Goal: Task Accomplishment & Management: Manage account settings

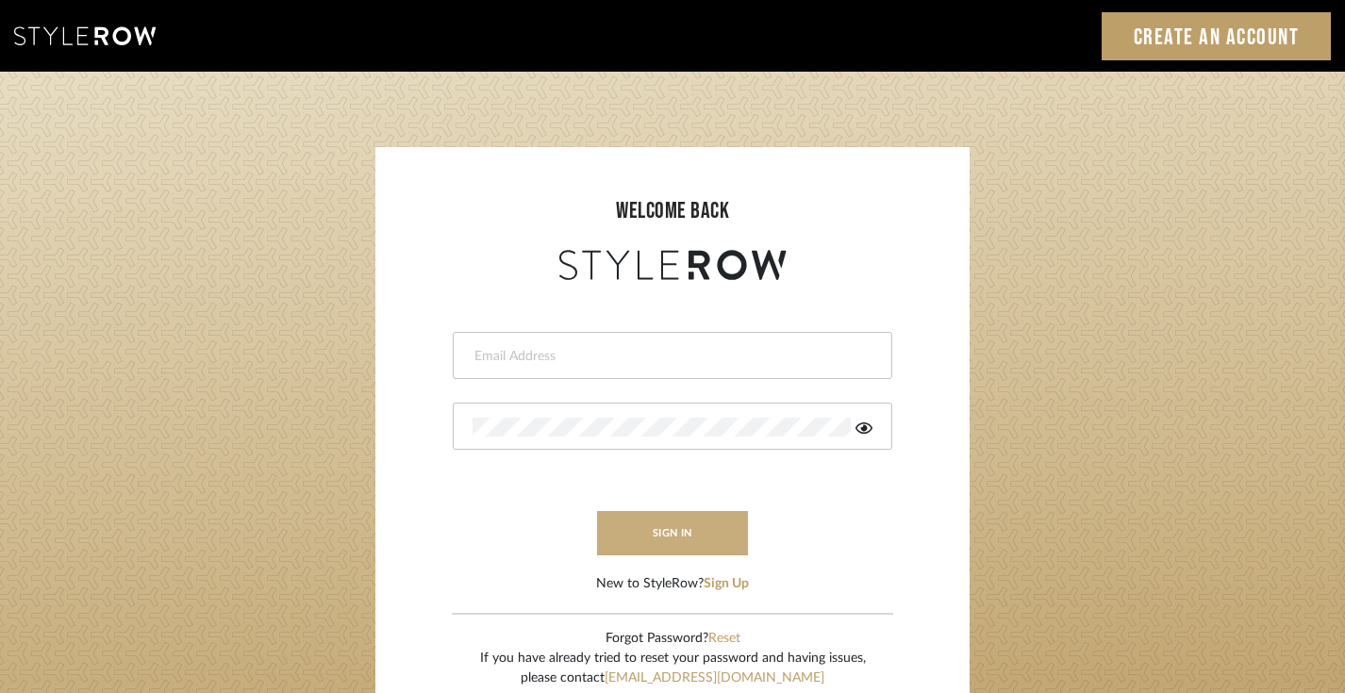
type input "trisha@tfoxproductions.com"
click at [682, 536] on button "sign in" at bounding box center [672, 533] width 151 height 44
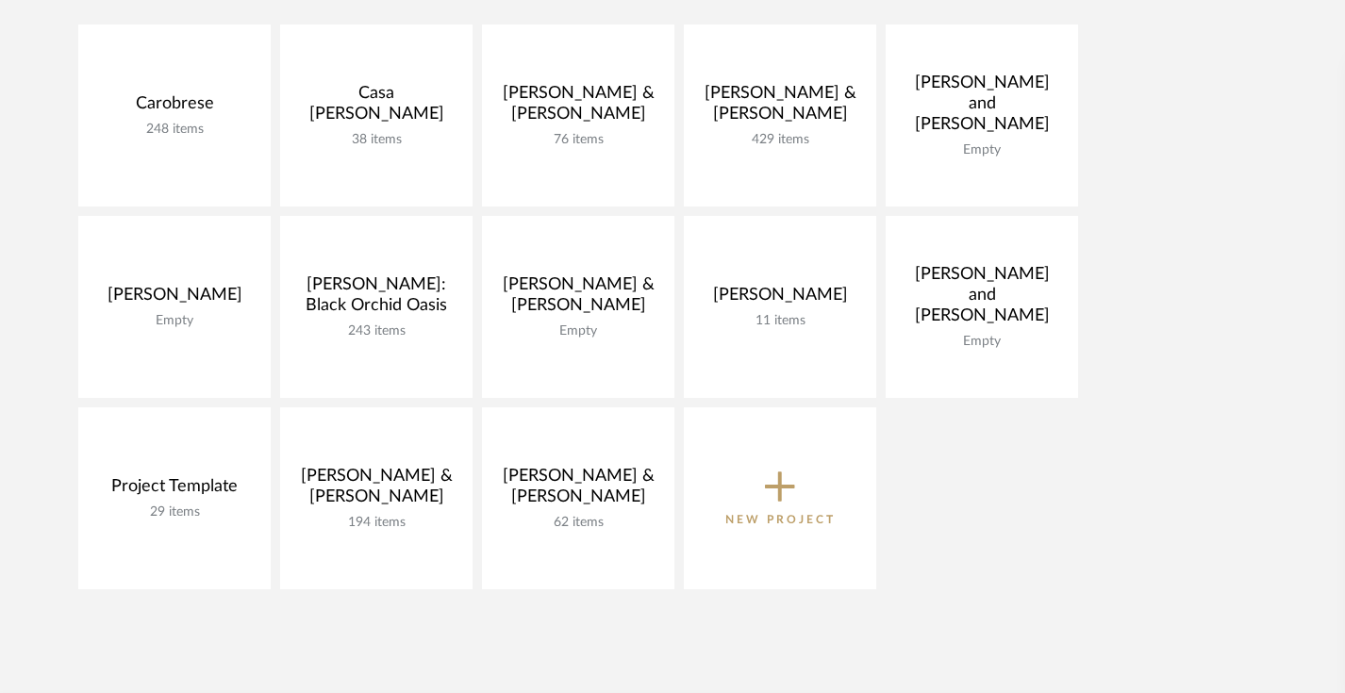
scroll to position [446, 0]
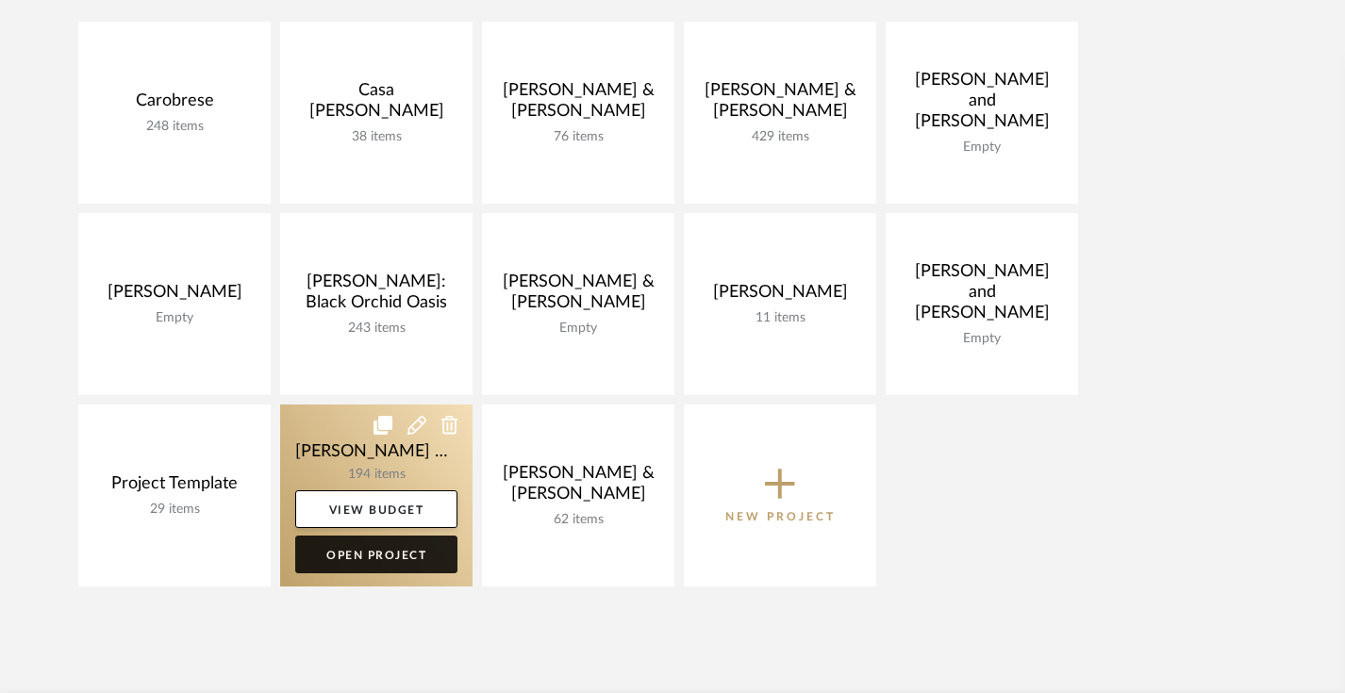
click at [368, 549] on link "Open Project" at bounding box center [376, 555] width 162 height 38
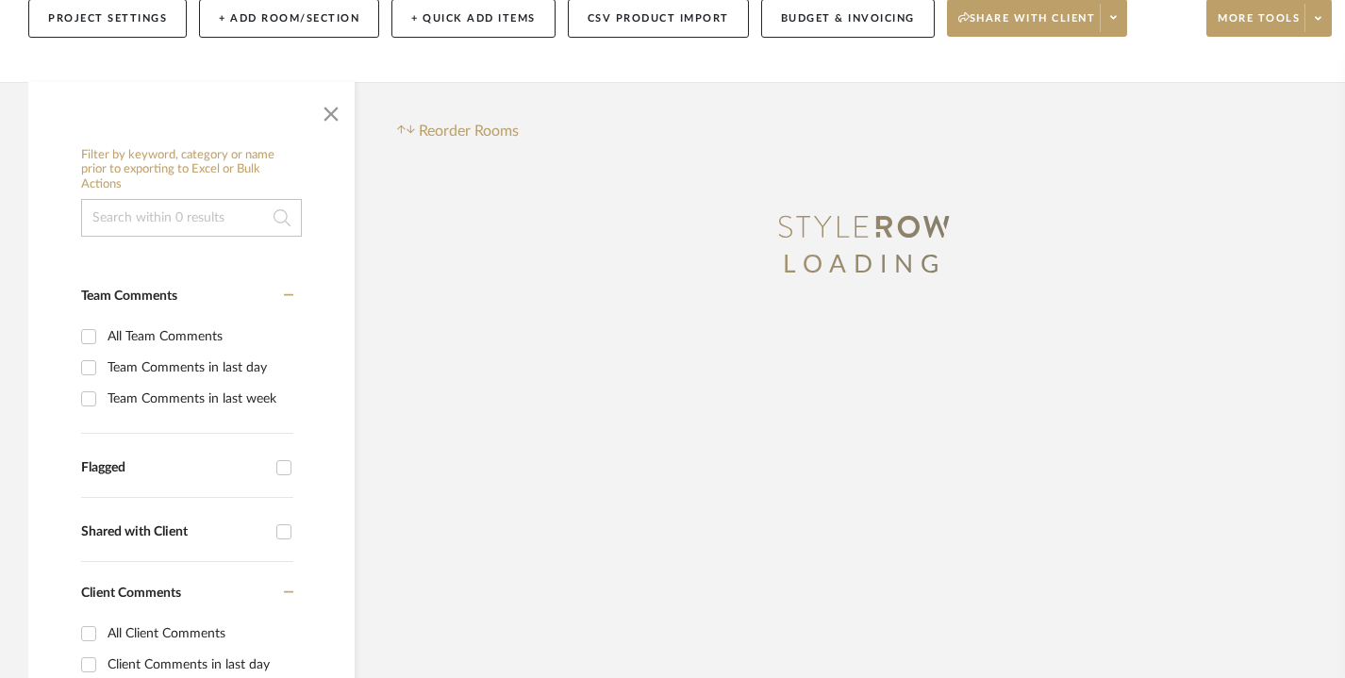
scroll to position [322, 0]
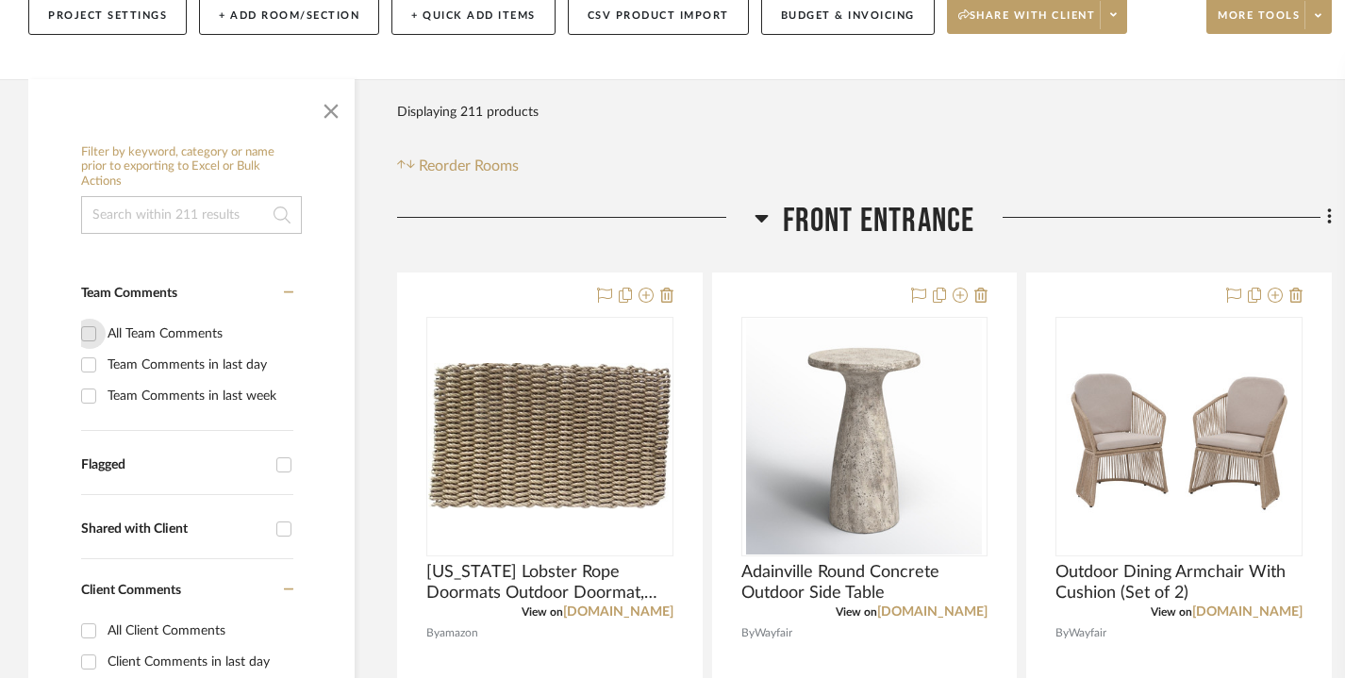
click at [88, 332] on input "All Team Comments" at bounding box center [89, 334] width 30 height 30
checkbox input "true"
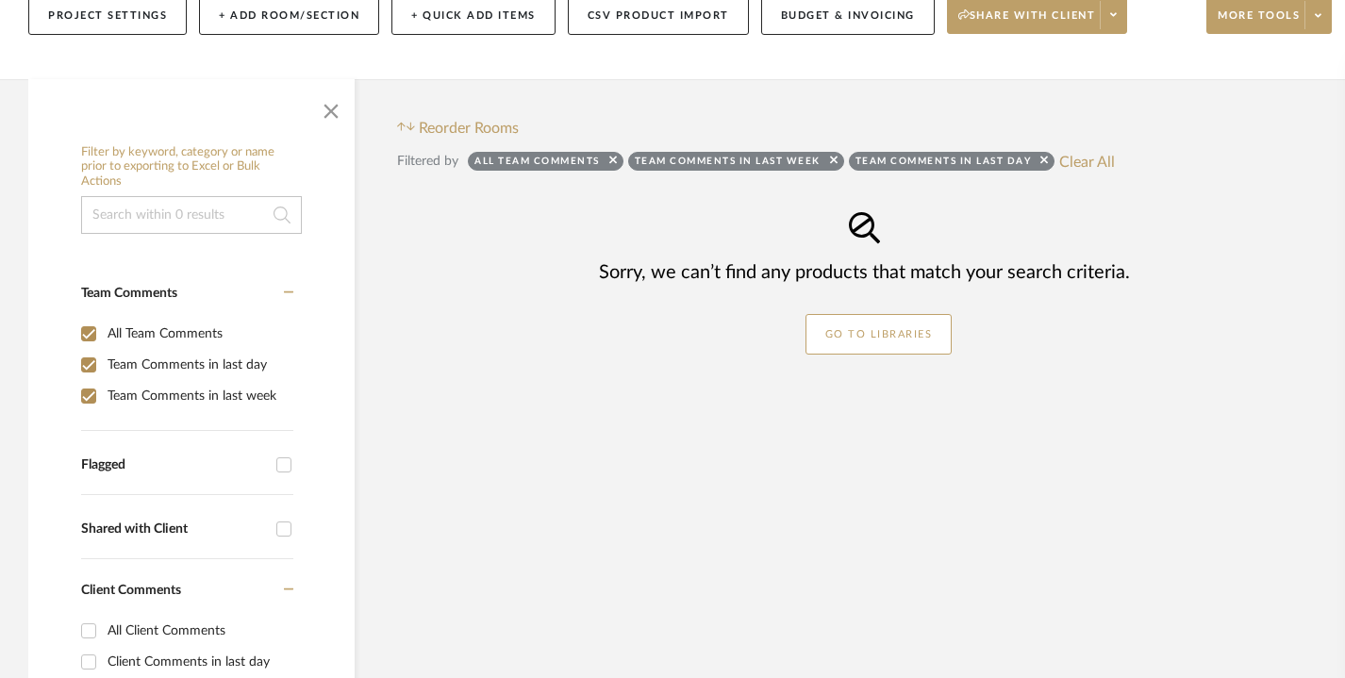
click at [88, 332] on input "All Team Comments" at bounding box center [89, 334] width 30 height 30
checkbox input "false"
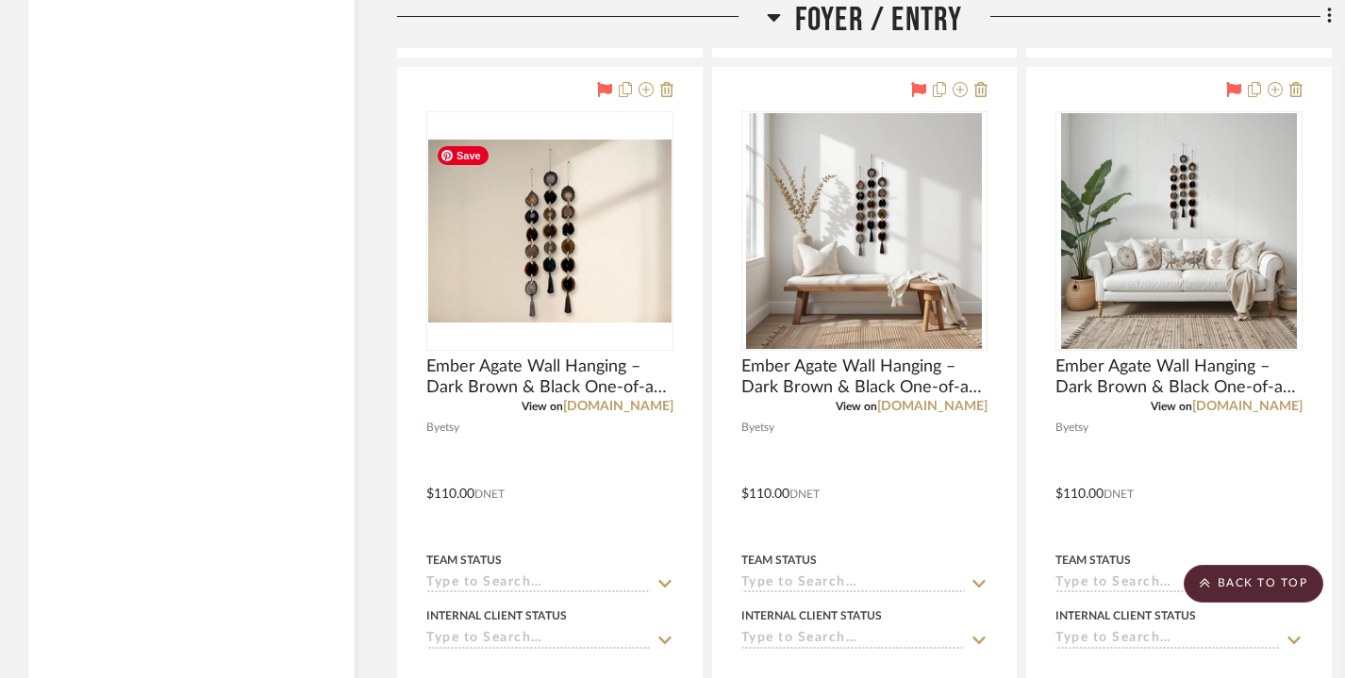
scroll to position [3126, 0]
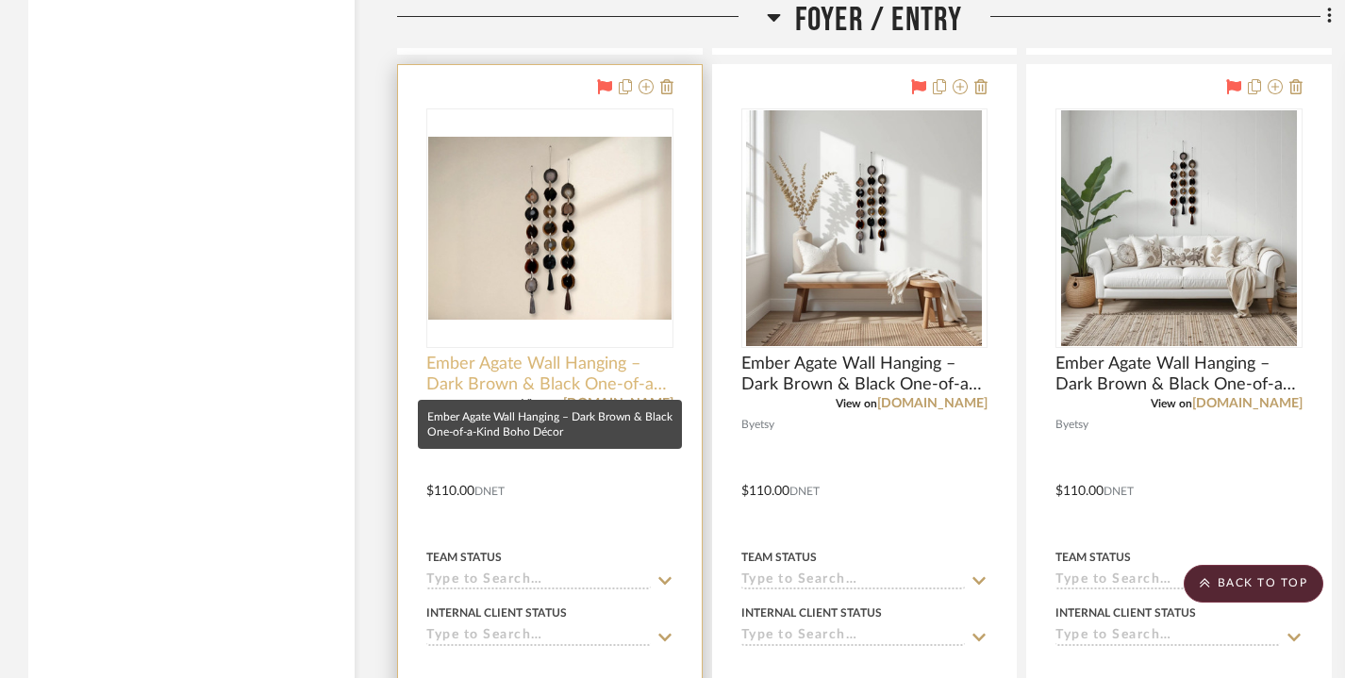
click at [537, 361] on span "Ember Agate Wall Hanging – Dark Brown & Black One-of-a-Kind Boho Décor" at bounding box center [549, 374] width 247 height 41
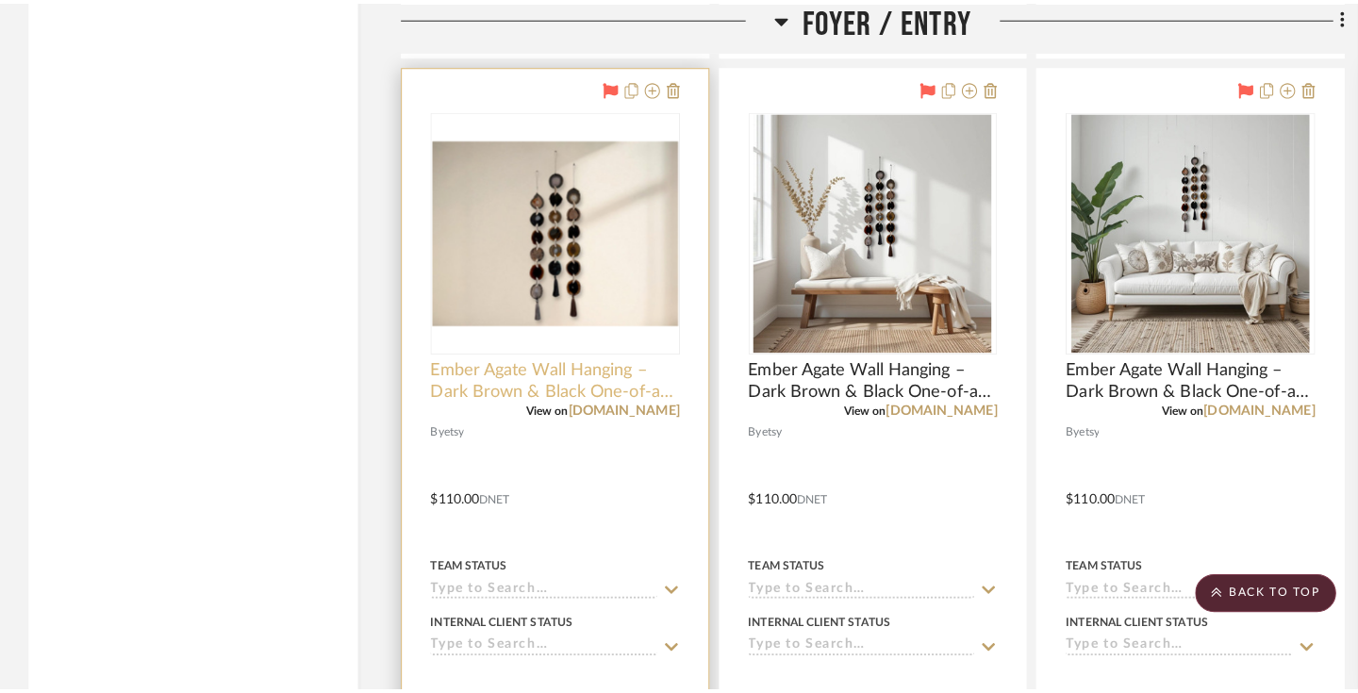
scroll to position [0, 0]
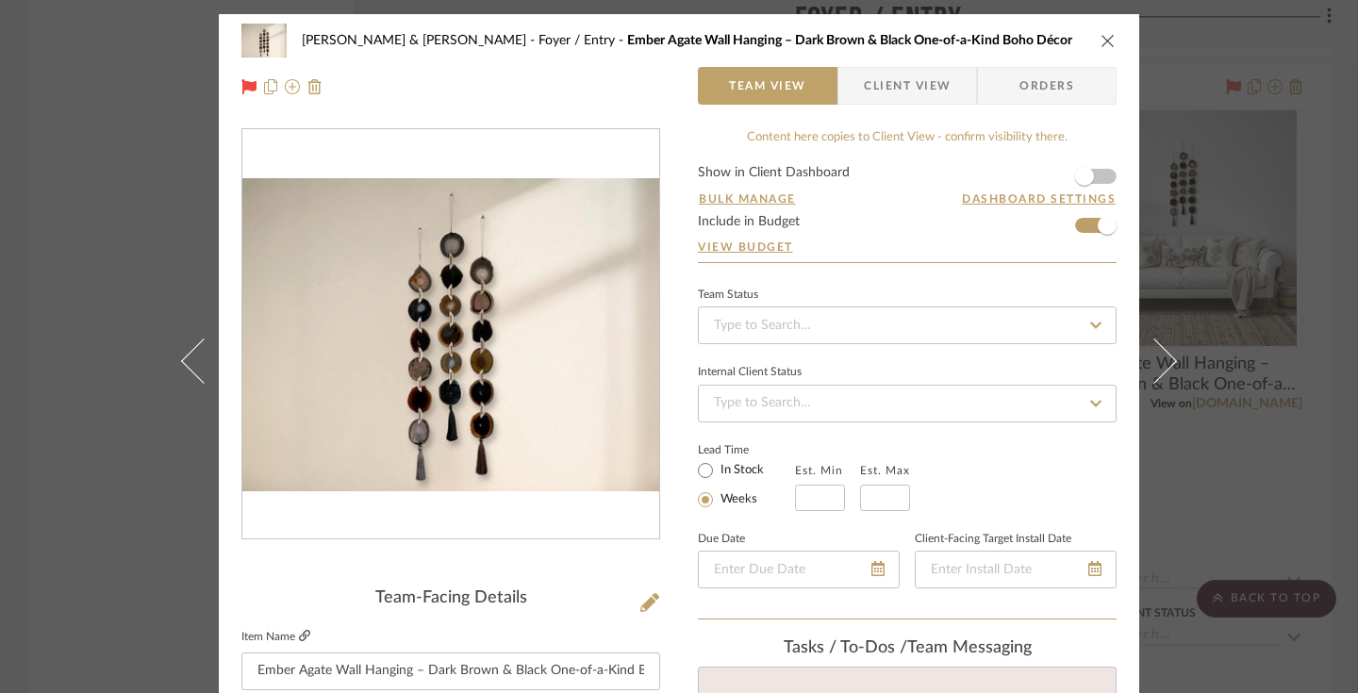
click at [299, 639] on icon at bounding box center [304, 635] width 11 height 11
click at [1100, 38] on icon "close" at bounding box center [1107, 40] width 15 height 15
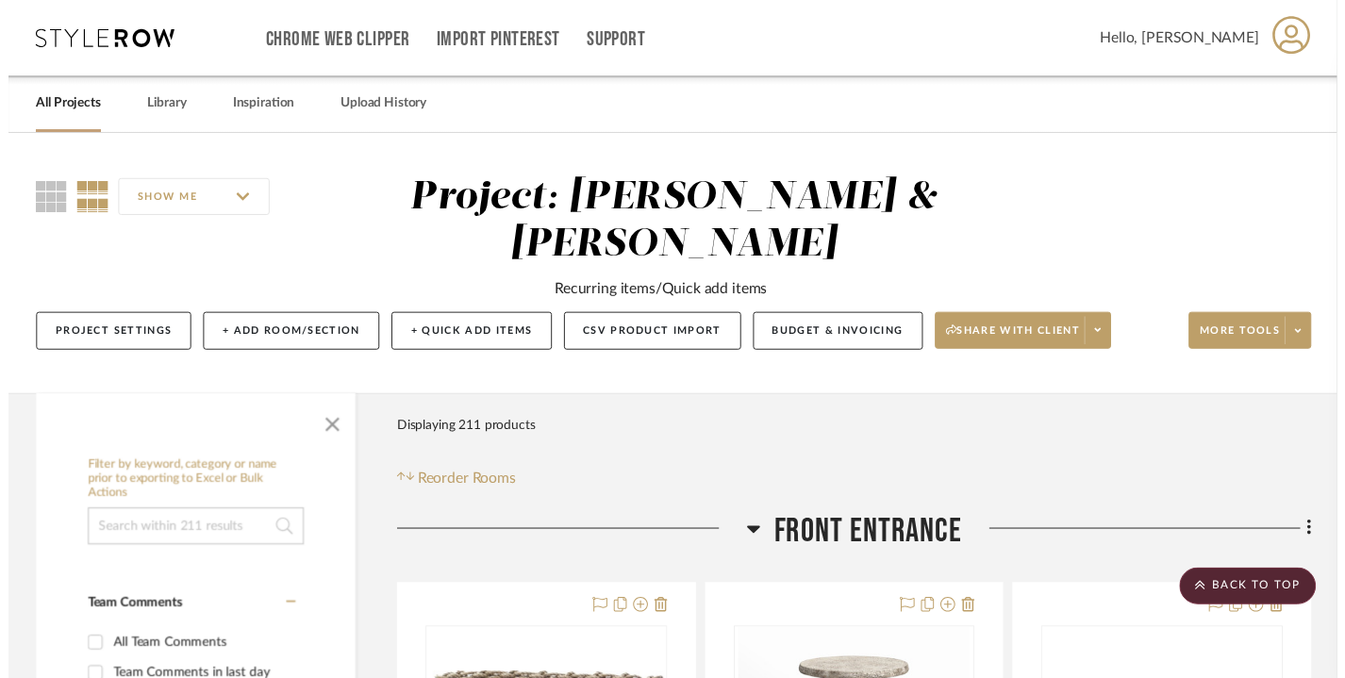
scroll to position [3126, 0]
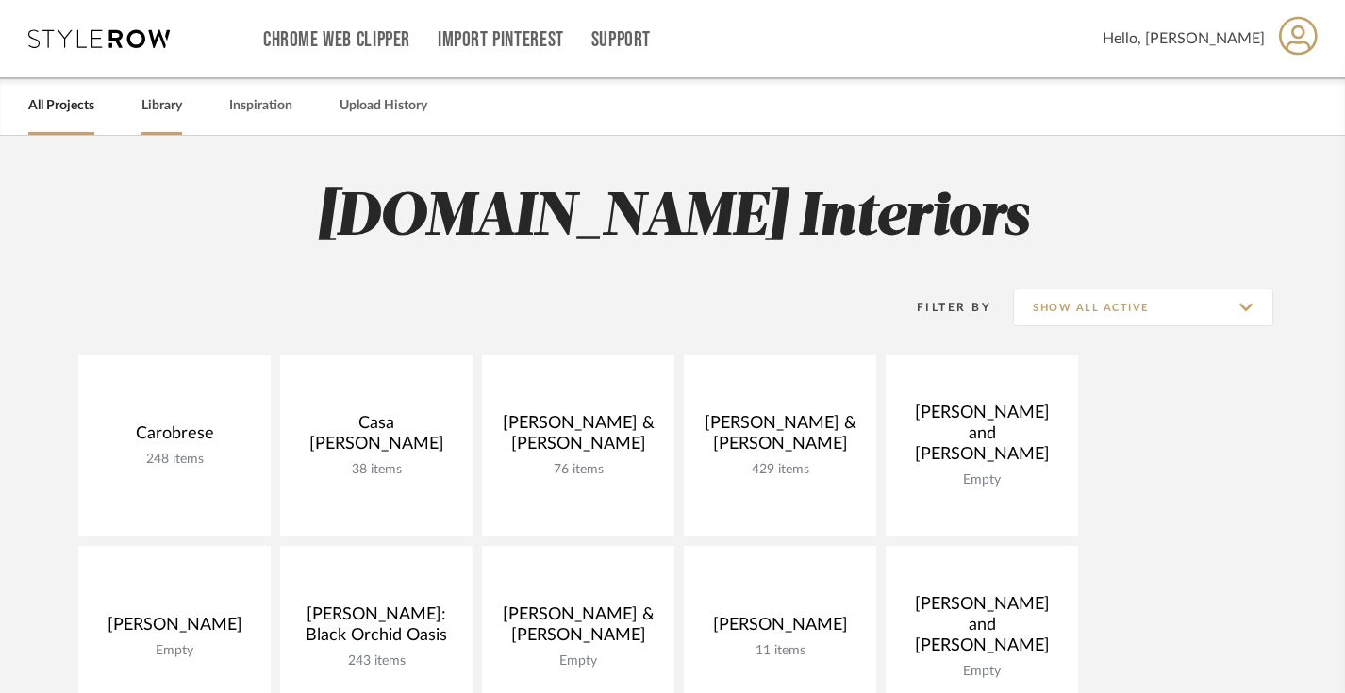
click at [157, 104] on link "Library" at bounding box center [161, 105] width 41 height 25
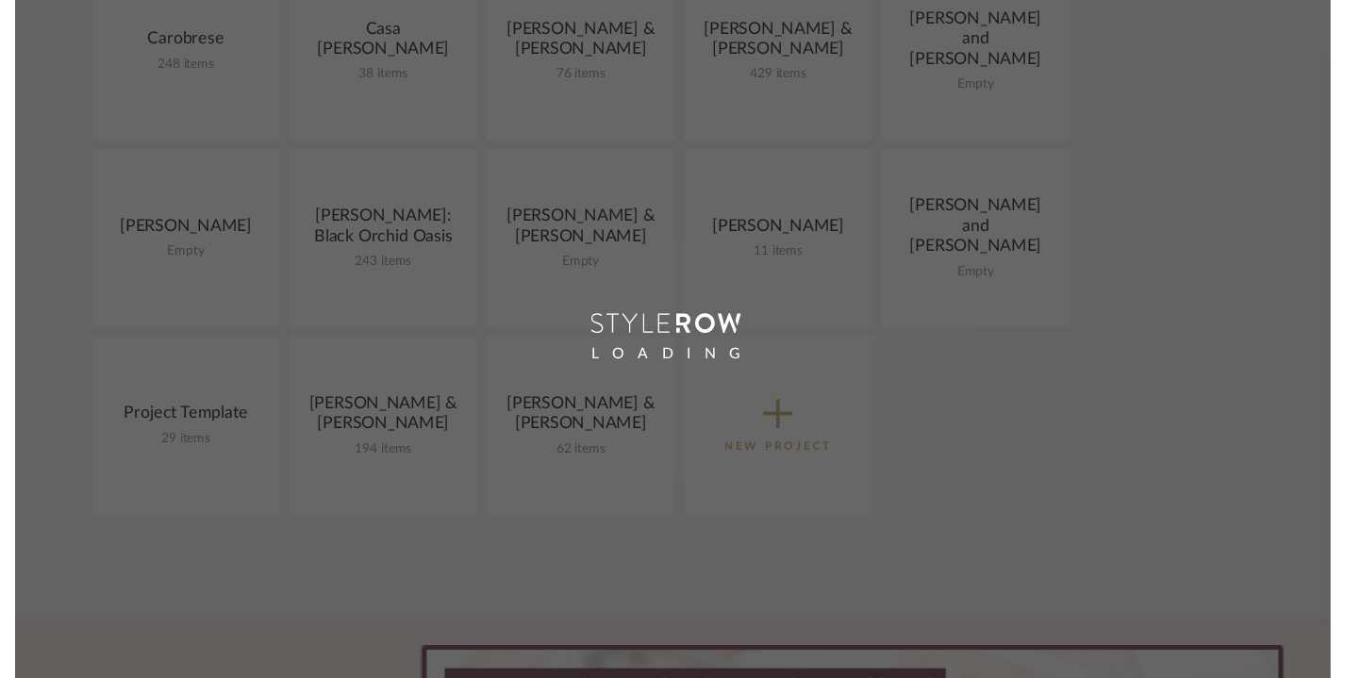
scroll to position [526, 0]
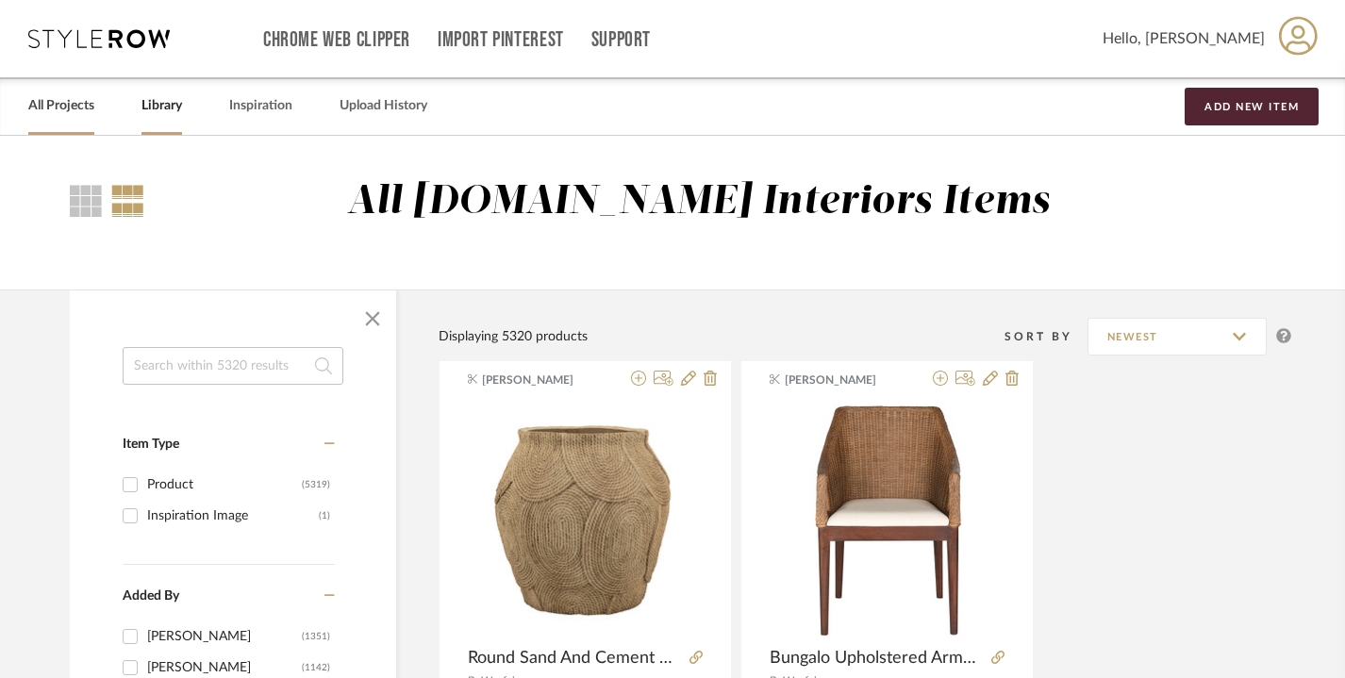
click at [58, 102] on link "All Projects" at bounding box center [61, 105] width 66 height 25
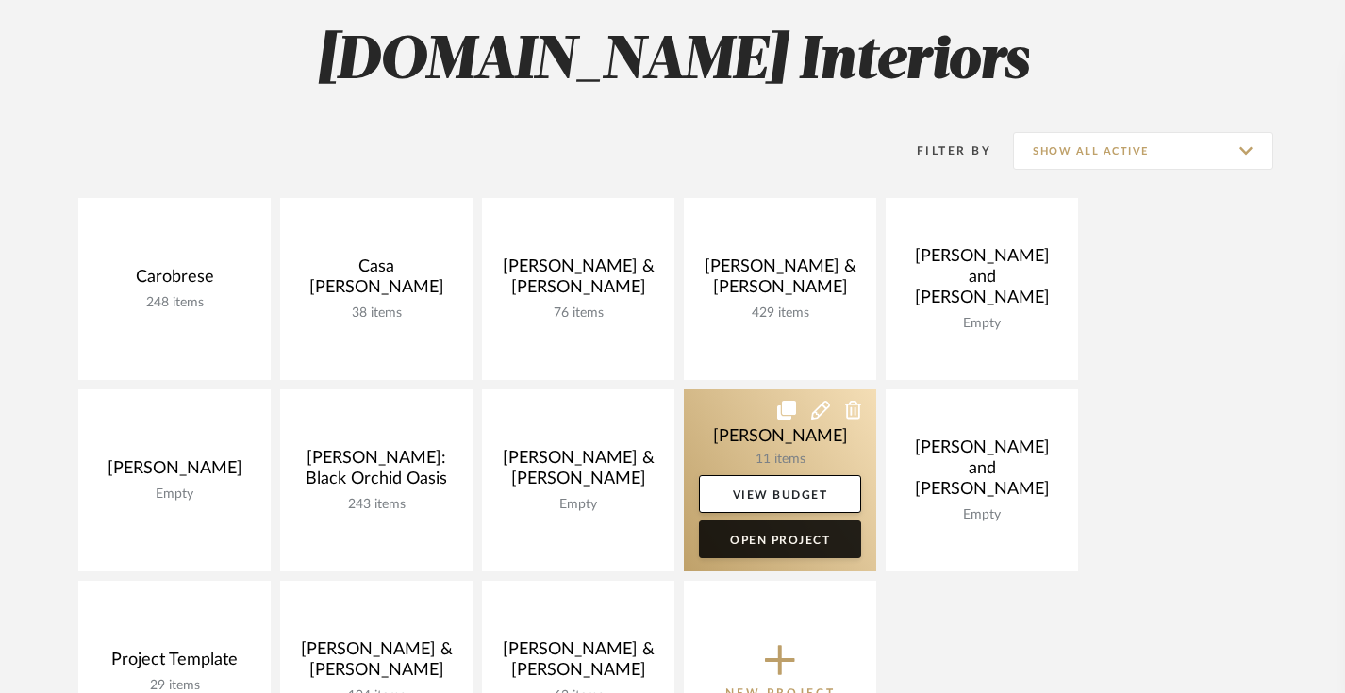
scroll to position [273, 0]
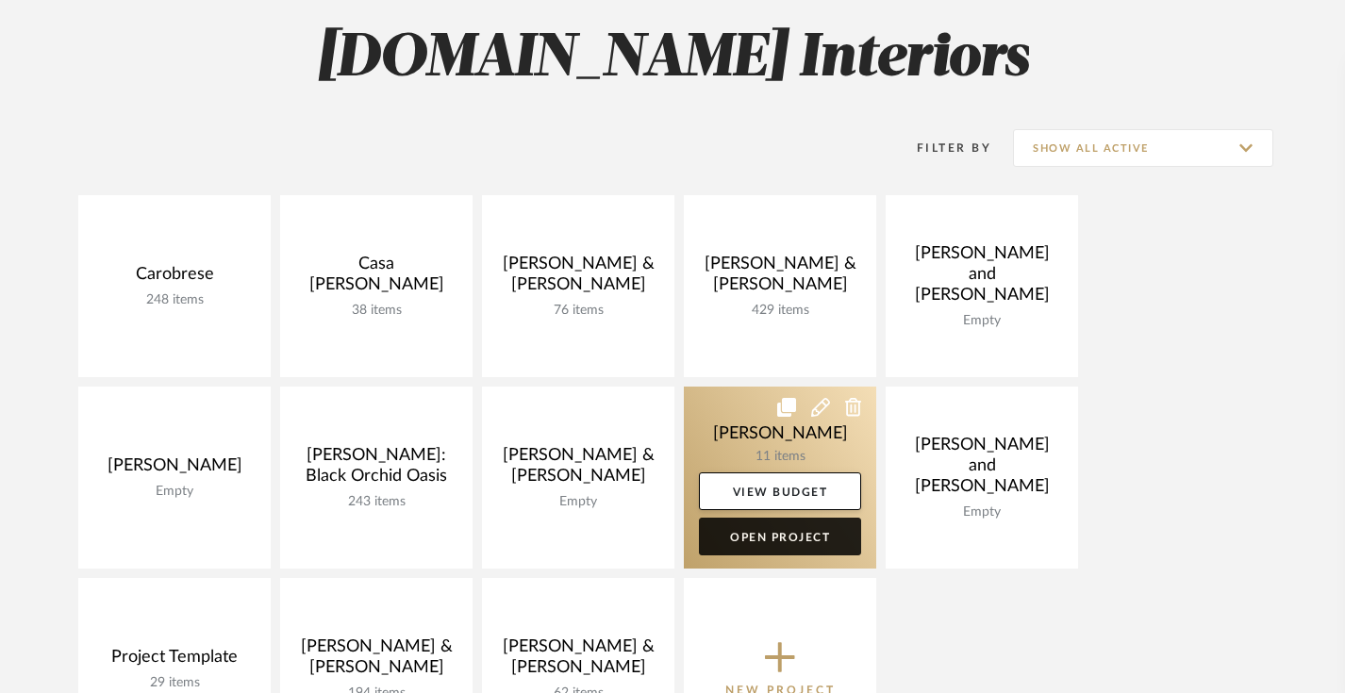
click at [758, 538] on link "Open Project" at bounding box center [780, 537] width 162 height 38
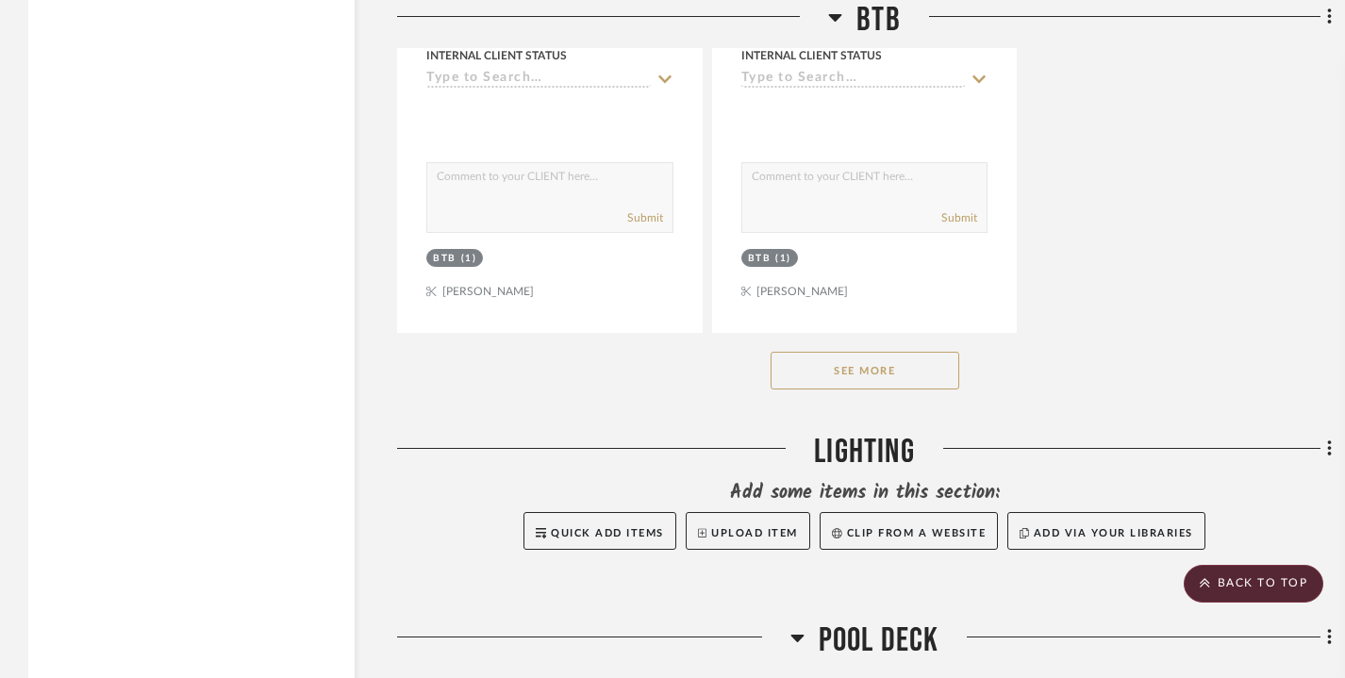
scroll to position [6081, 0]
